Goal: Task Accomplishment & Management: Use online tool/utility

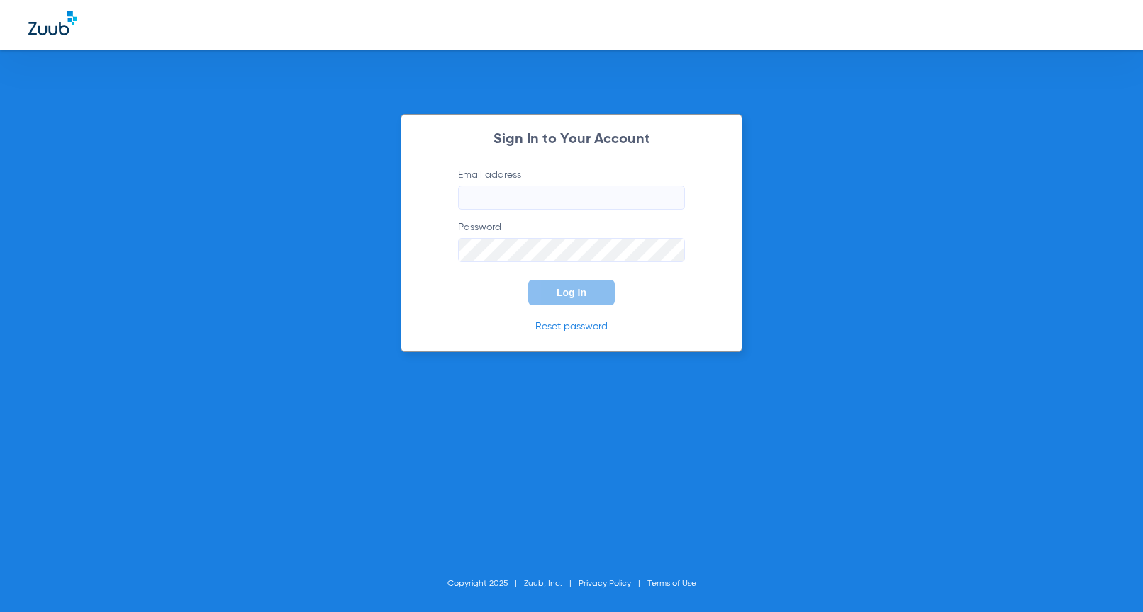
type input "[EMAIL_ADDRESS][DOMAIN_NAME]"
click at [555, 285] on button "Log In" at bounding box center [571, 293] width 86 height 26
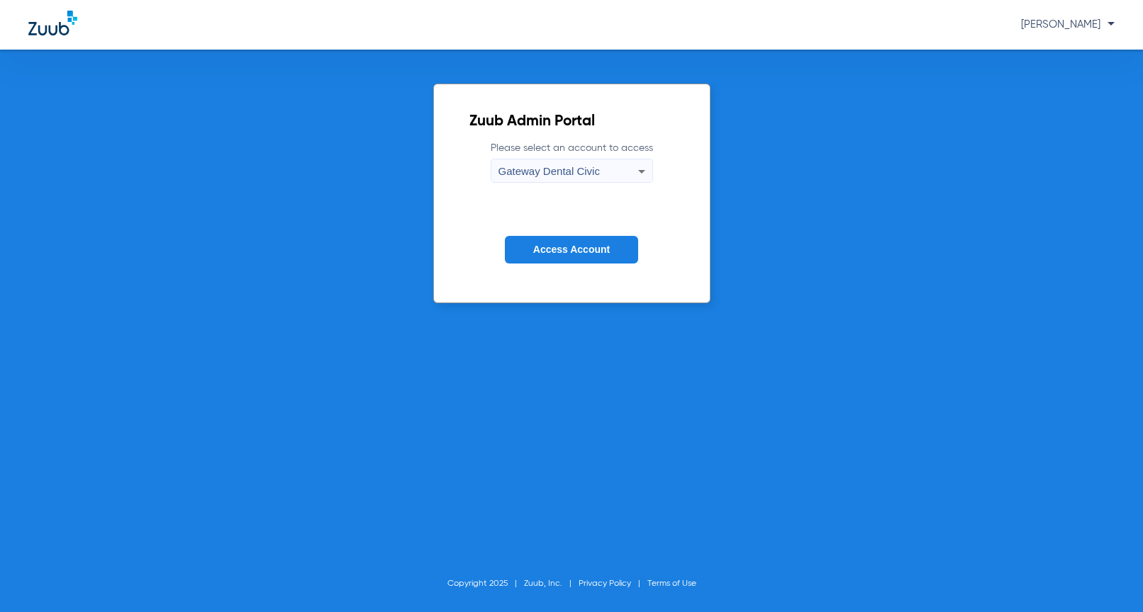
click at [546, 176] on span "Gateway Dental Civic" at bounding box center [548, 171] width 101 height 12
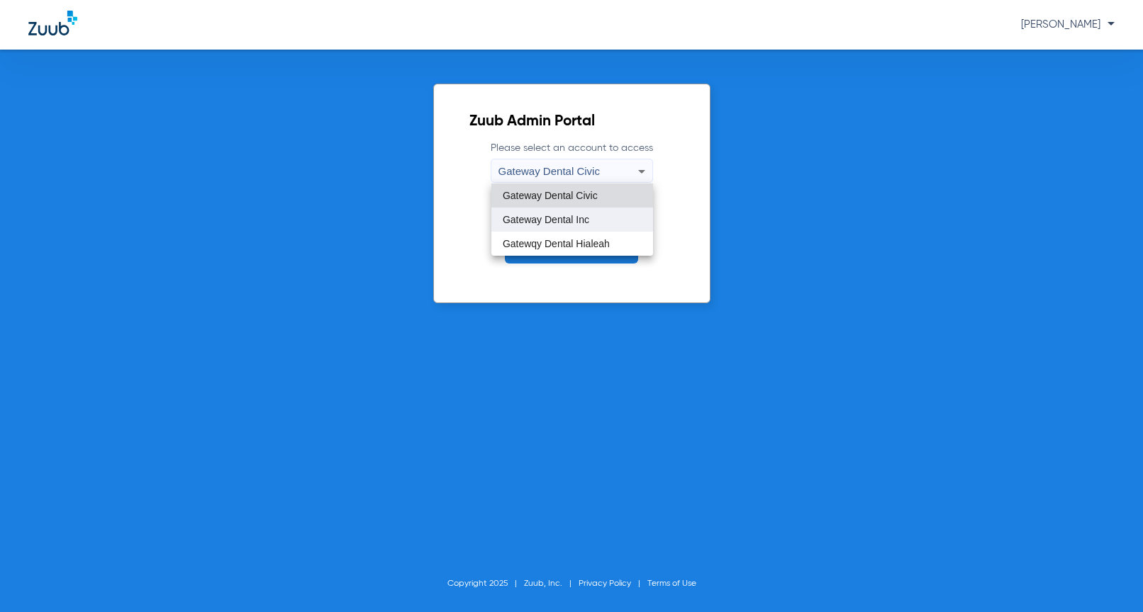
click at [543, 228] on mat-option "Gateway Dental Inc" at bounding box center [572, 220] width 162 height 24
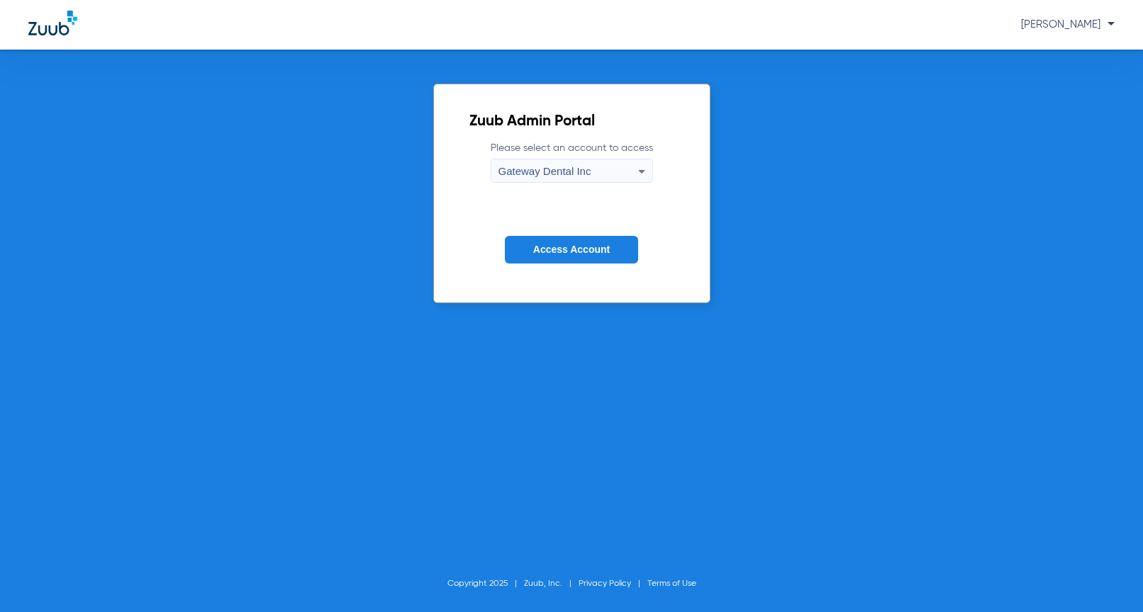
click at [580, 169] on span "Gateway Dental Inc" at bounding box center [544, 171] width 93 height 12
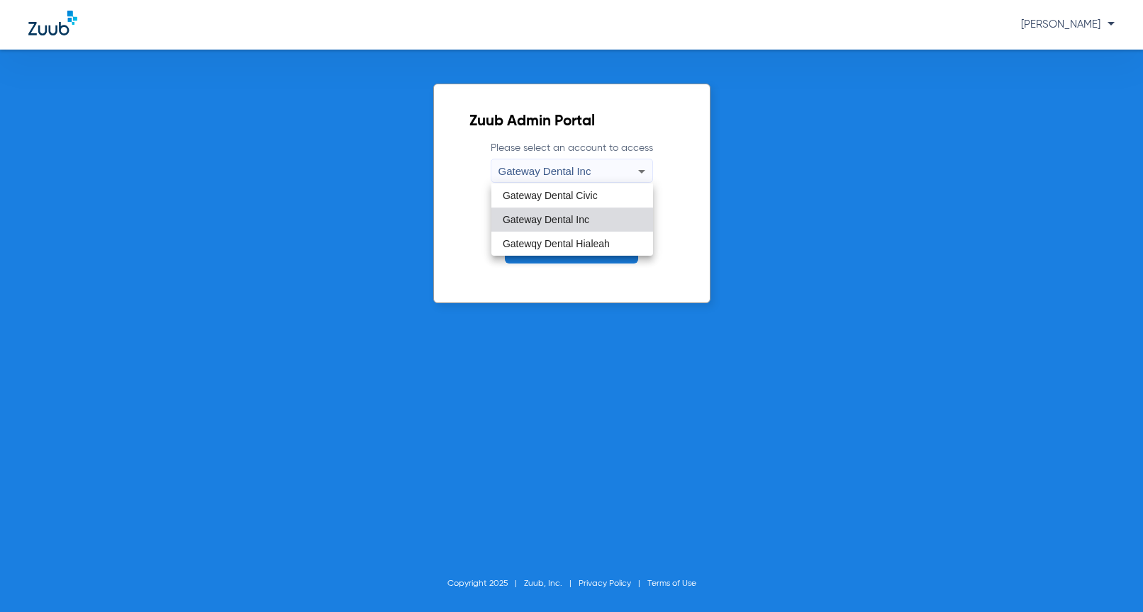
click at [575, 217] on span "Gateway Dental Inc" at bounding box center [546, 220] width 86 height 10
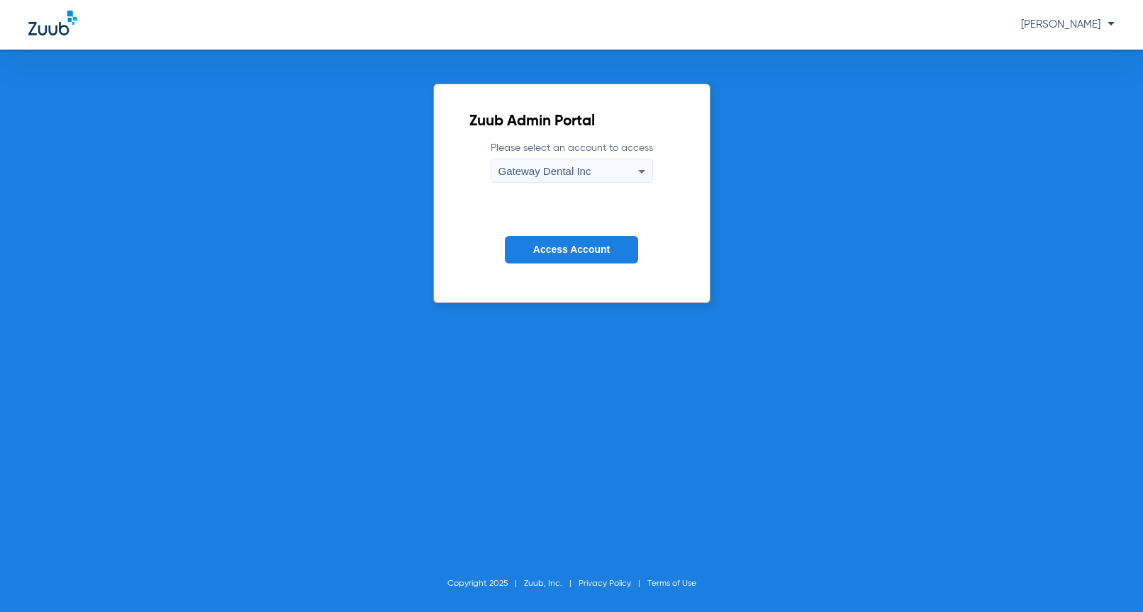
drag, startPoint x: 569, startPoint y: 250, endPoint x: 520, endPoint y: 191, distance: 76.5
click at [569, 250] on span "Access Account" at bounding box center [571, 249] width 77 height 11
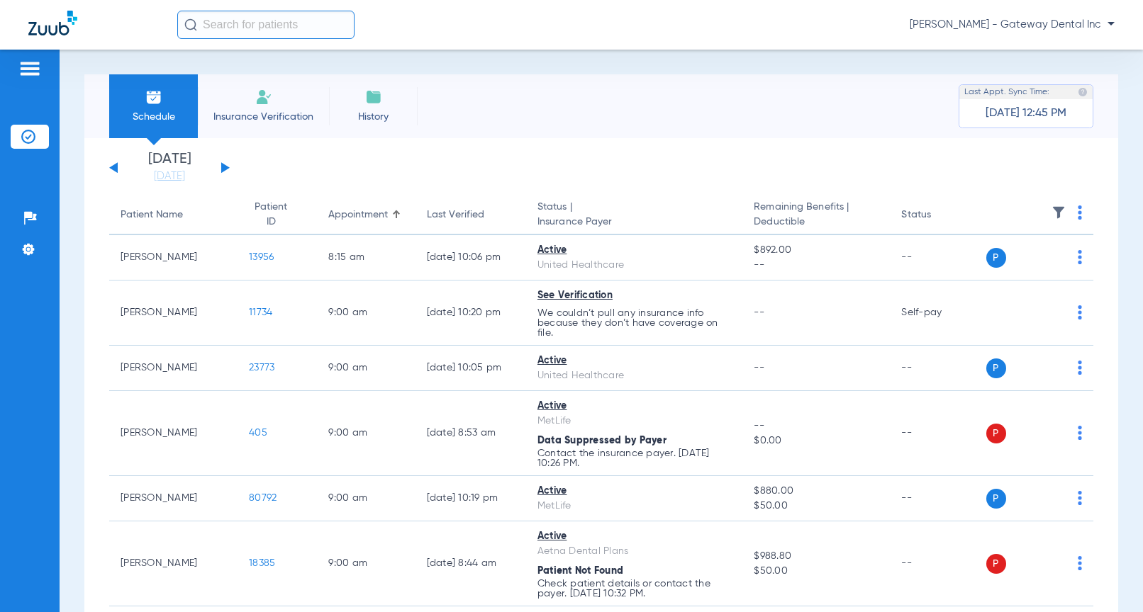
click at [1077, 211] on img at bounding box center [1079, 213] width 4 height 14
click at [992, 271] on span "Verify All" at bounding box center [1016, 269] width 85 height 10
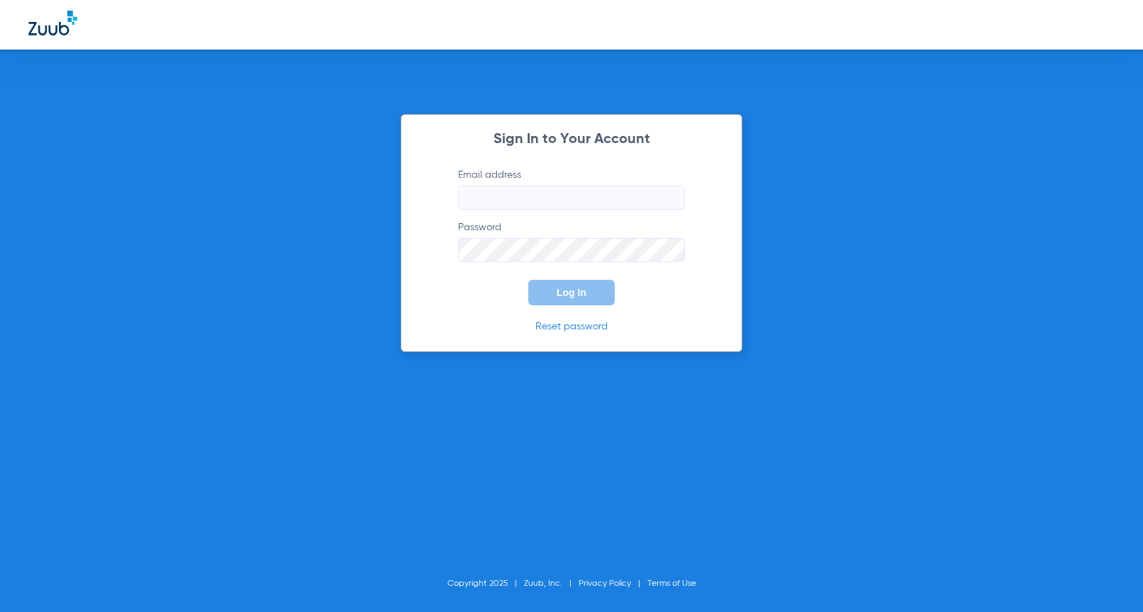
type input "[EMAIL_ADDRESS][DOMAIN_NAME]"
click at [598, 288] on button "Log In" at bounding box center [571, 293] width 86 height 26
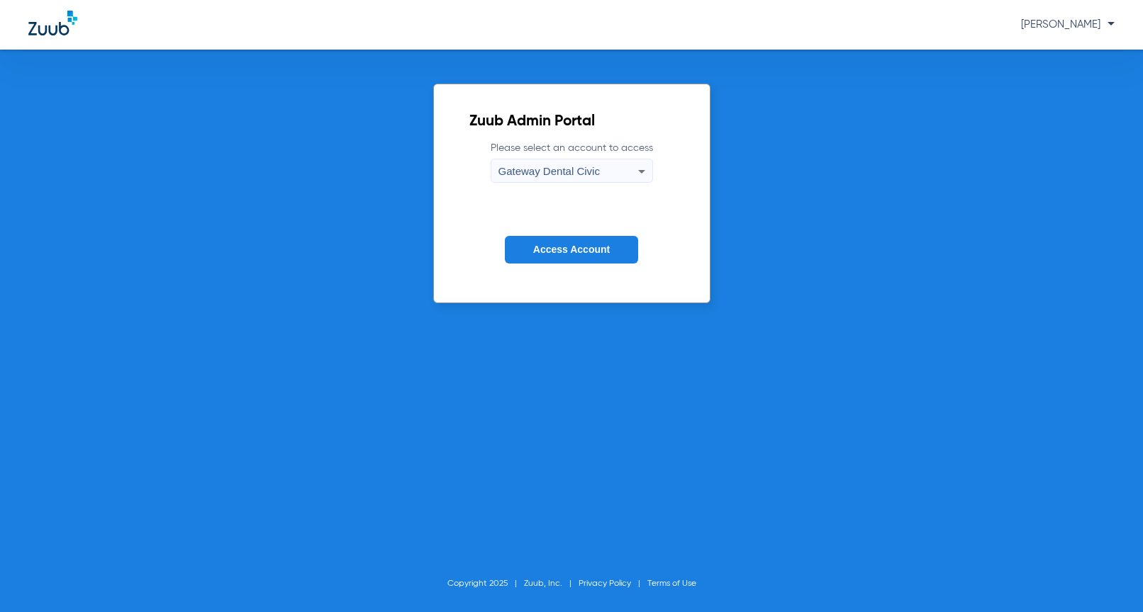
click at [574, 252] on span "Access Account" at bounding box center [571, 249] width 77 height 11
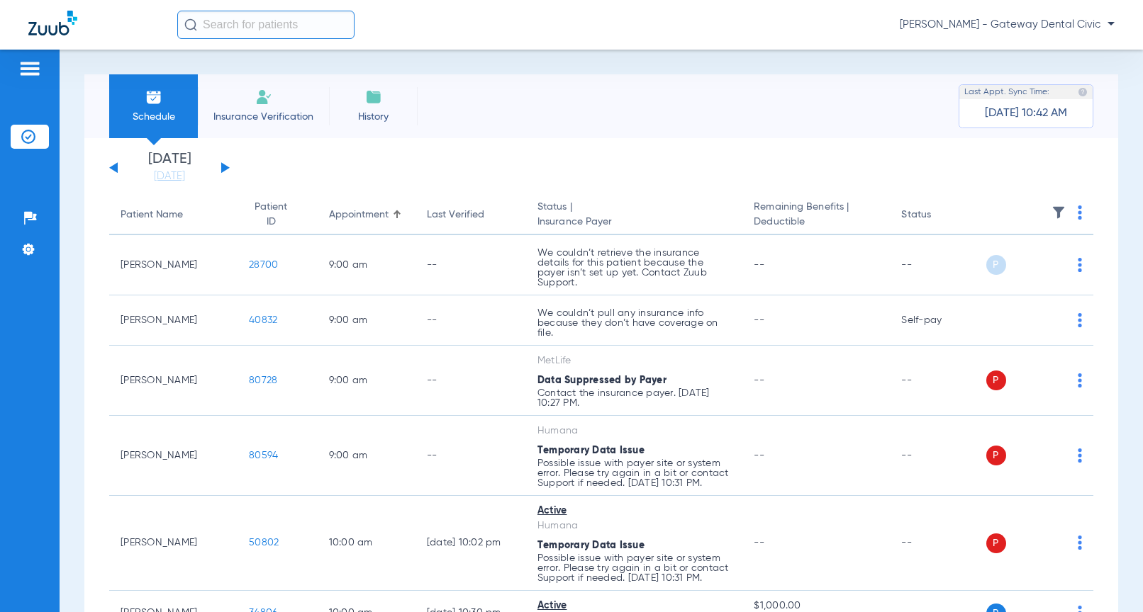
drag, startPoint x: 1070, startPoint y: 208, endPoint x: 1057, endPoint y: 221, distance: 17.5
click at [1077, 208] on img at bounding box center [1079, 213] width 4 height 14
click at [1002, 274] on span "Verify All" at bounding box center [1016, 269] width 85 height 10
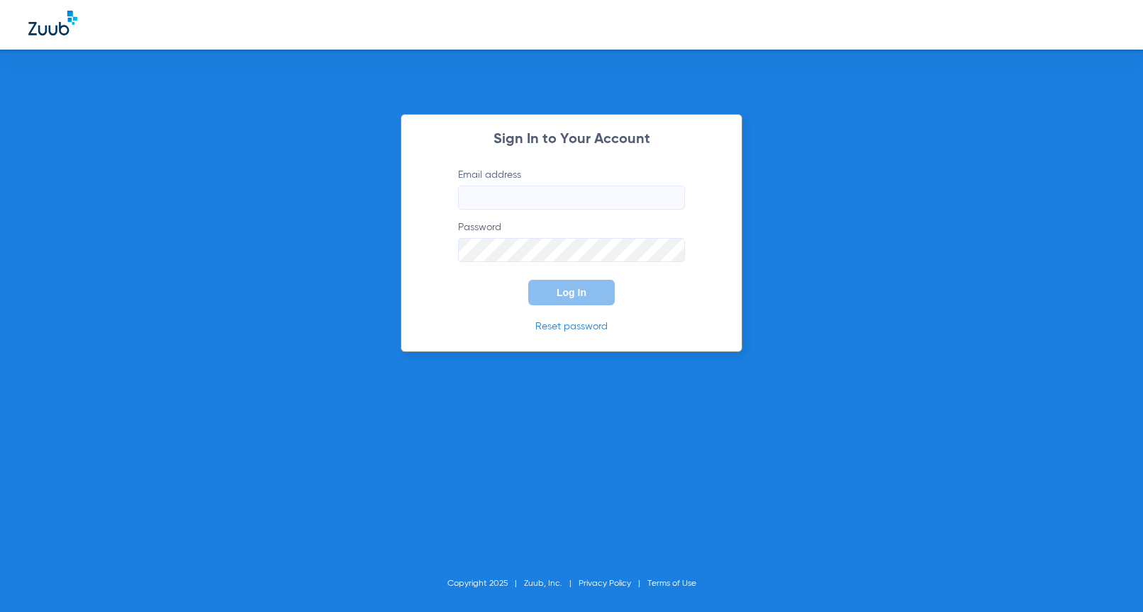
type input "[EMAIL_ADDRESS][DOMAIN_NAME]"
click at [584, 287] on span "Log In" at bounding box center [571, 292] width 30 height 11
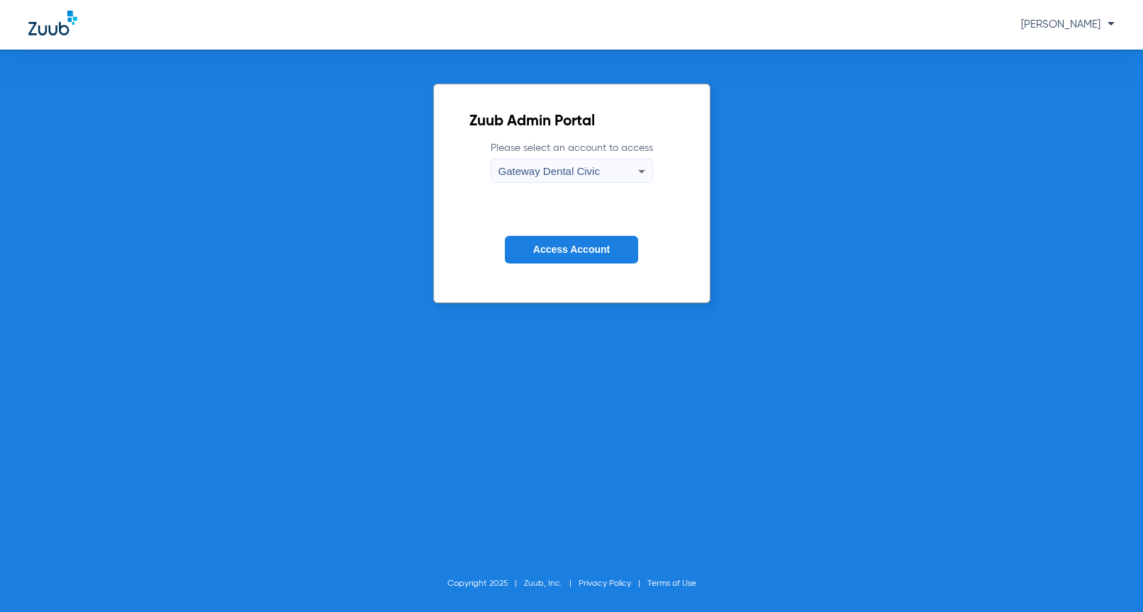
click at [573, 176] on span "Gateway Dental Civic" at bounding box center [548, 171] width 101 height 12
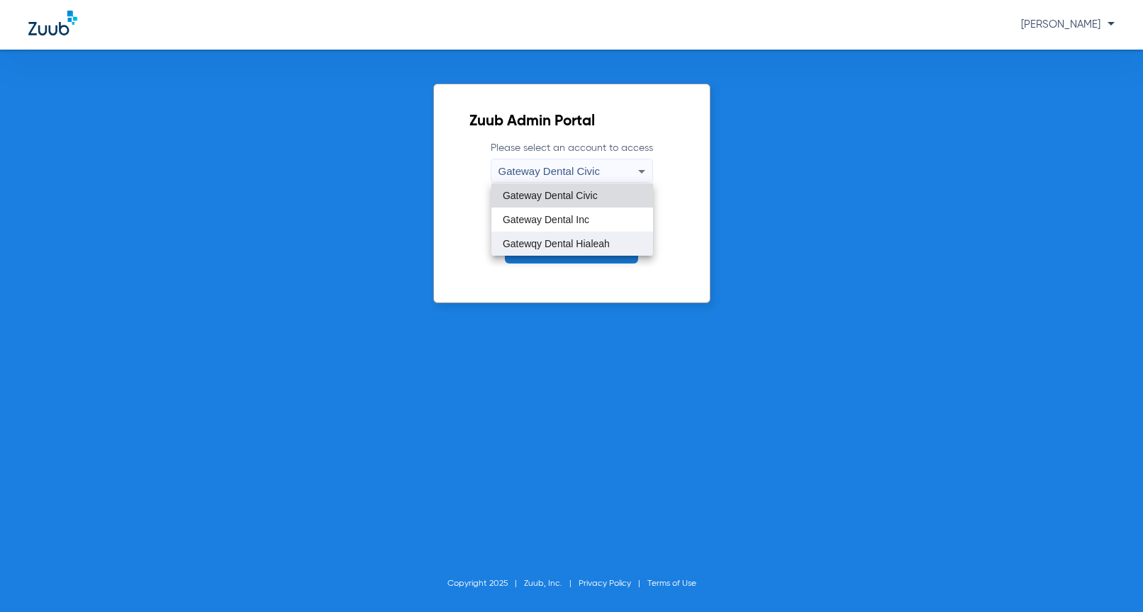
click at [595, 247] on span "Gatewqy Dental Hialeah" at bounding box center [556, 244] width 107 height 10
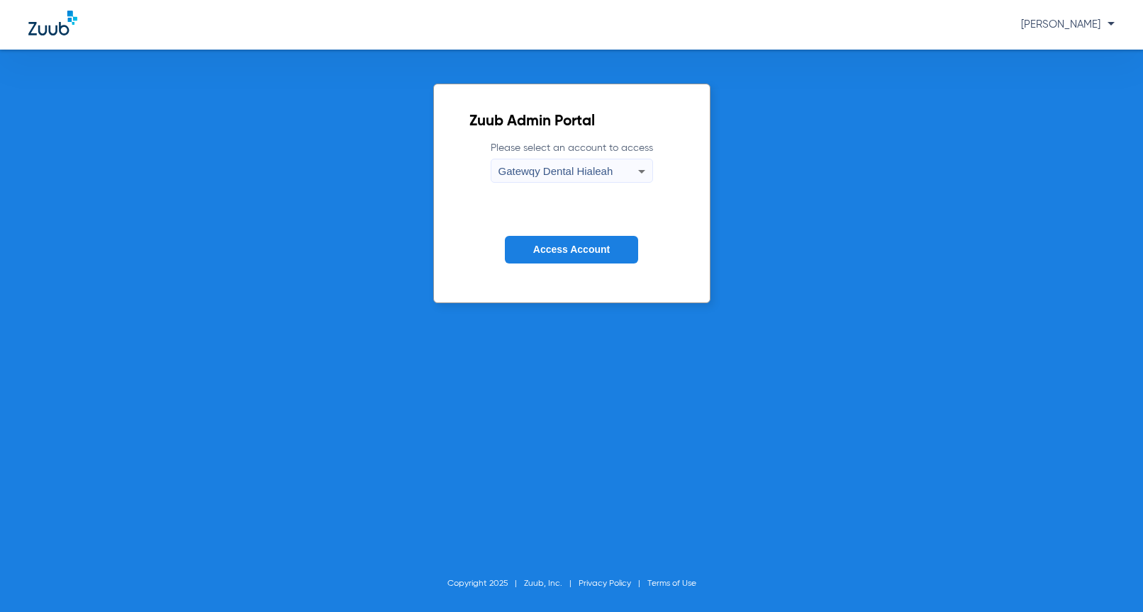
drag, startPoint x: 593, startPoint y: 247, endPoint x: 565, endPoint y: 213, distance: 44.3
click at [593, 247] on span "Access Account" at bounding box center [571, 249] width 77 height 11
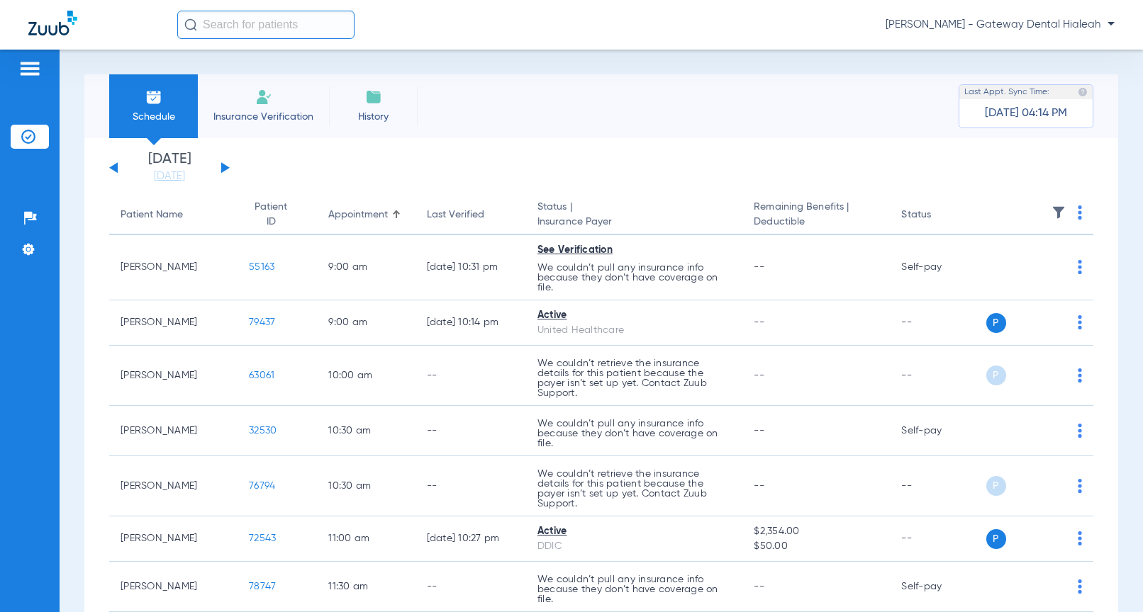
click at [1071, 209] on th at bounding box center [1040, 216] width 108 height 40
click at [1077, 209] on img at bounding box center [1079, 213] width 4 height 14
click at [1028, 268] on span "Verify All" at bounding box center [1016, 269] width 85 height 10
